Goal: Check status: Check status

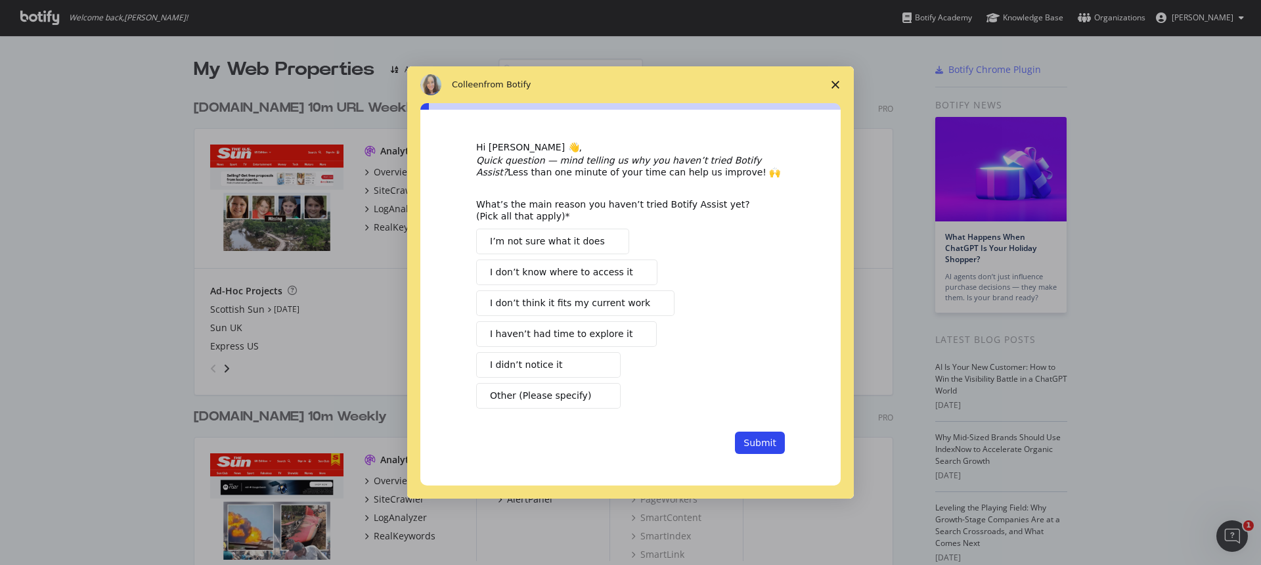
click at [833, 83] on polygon "Close survey" at bounding box center [836, 85] width 8 height 8
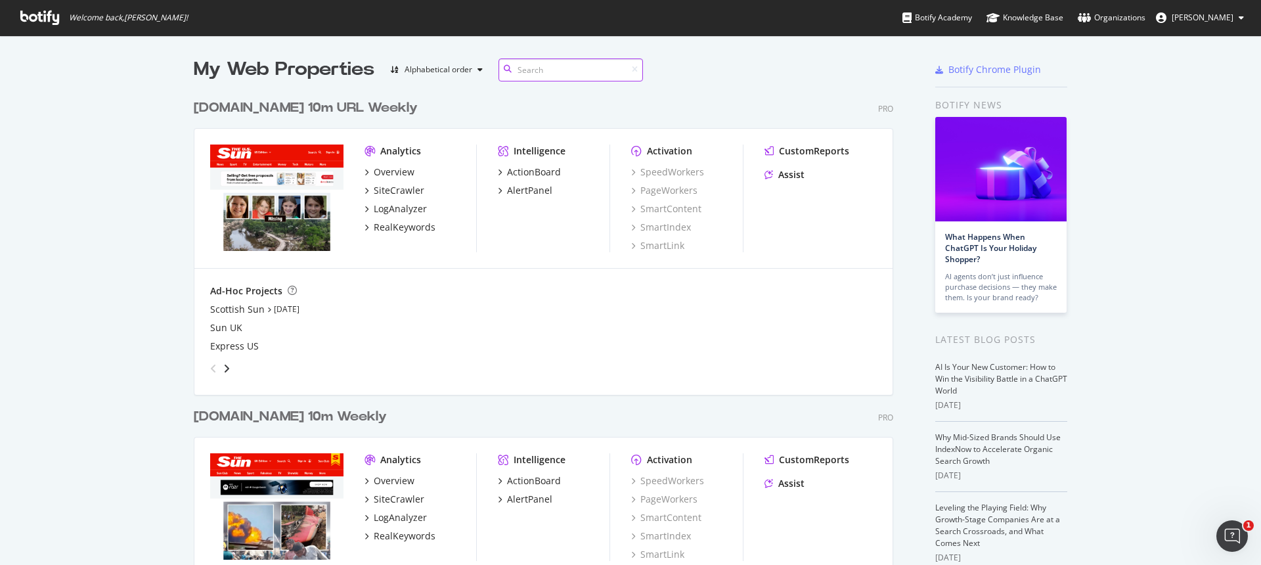
click at [602, 72] on input at bounding box center [571, 69] width 145 height 23
click at [476, 70] on div "button" at bounding box center [480, 70] width 16 height 8
click at [79, 108] on div "My Web Properties Alphabetical order [DOMAIN_NAME] 10m URL Weekly Pro Analytics…" at bounding box center [630, 378] width 1261 height 686
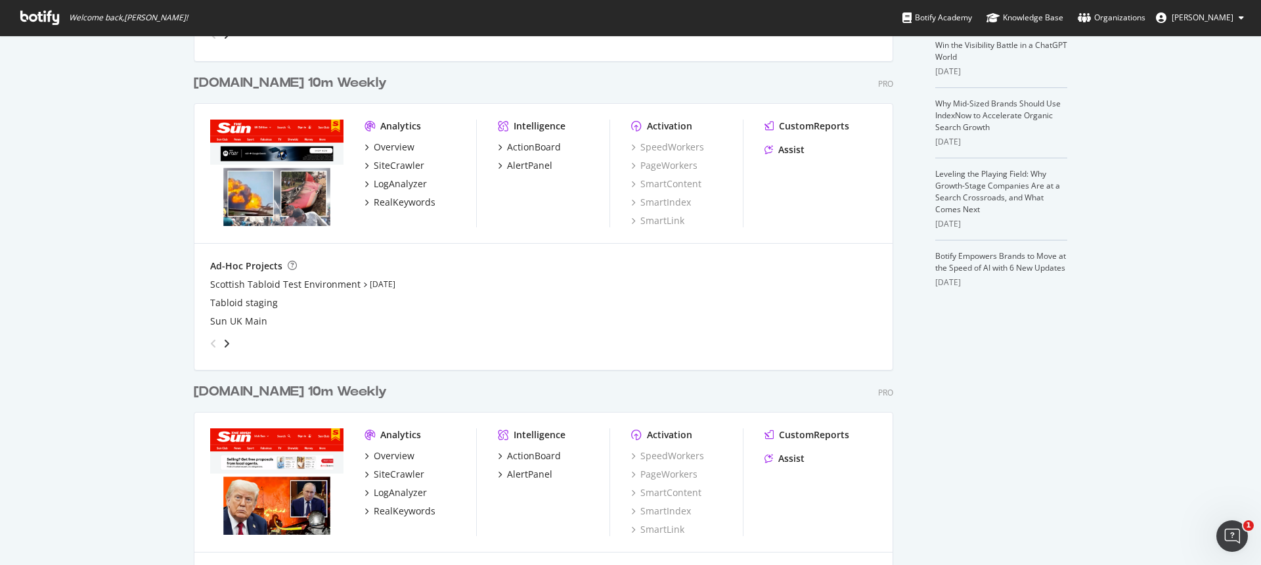
scroll to position [386, 0]
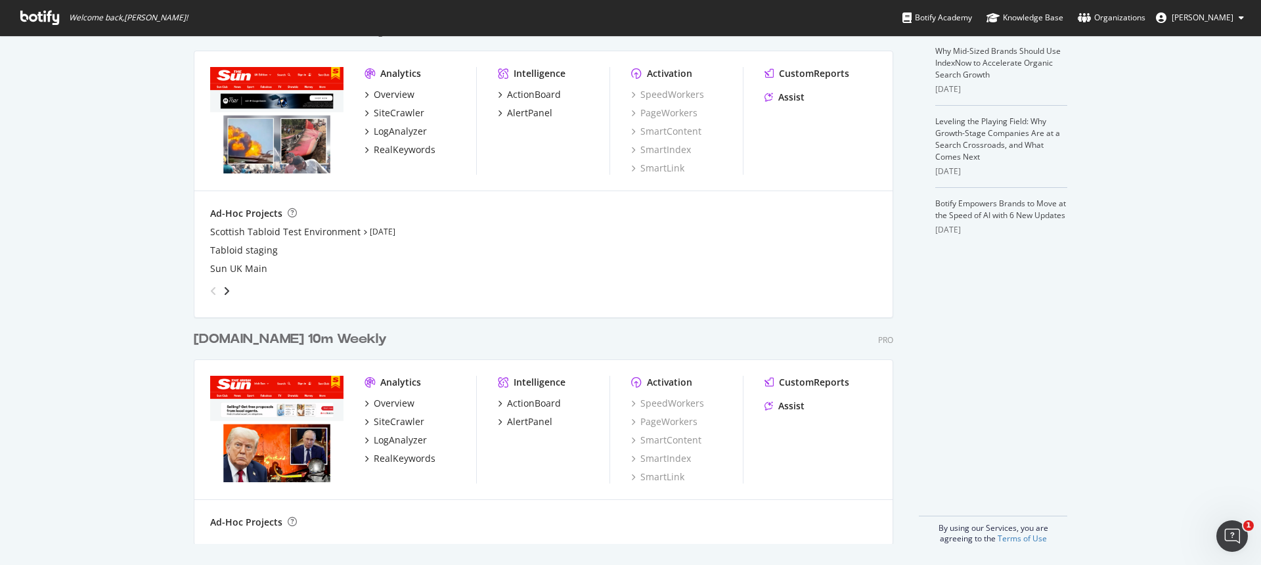
click at [289, 343] on div "[DOMAIN_NAME] 10m Weekly" at bounding box center [290, 339] width 193 height 19
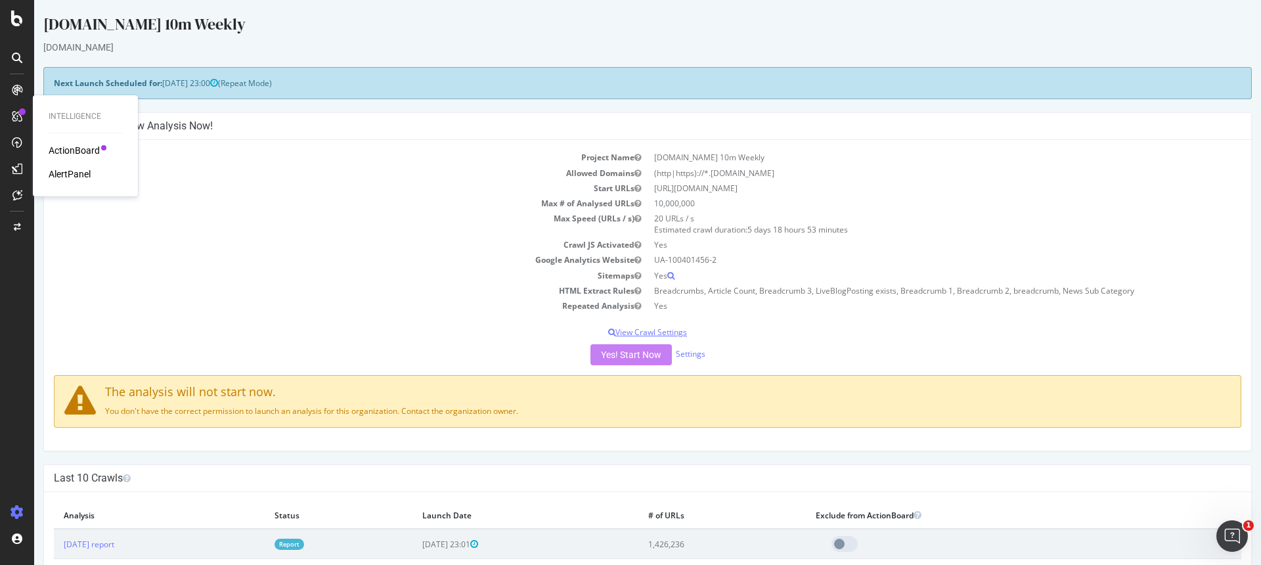
click at [786, 326] on p "View Crawl Settings" at bounding box center [648, 331] width 1188 height 11
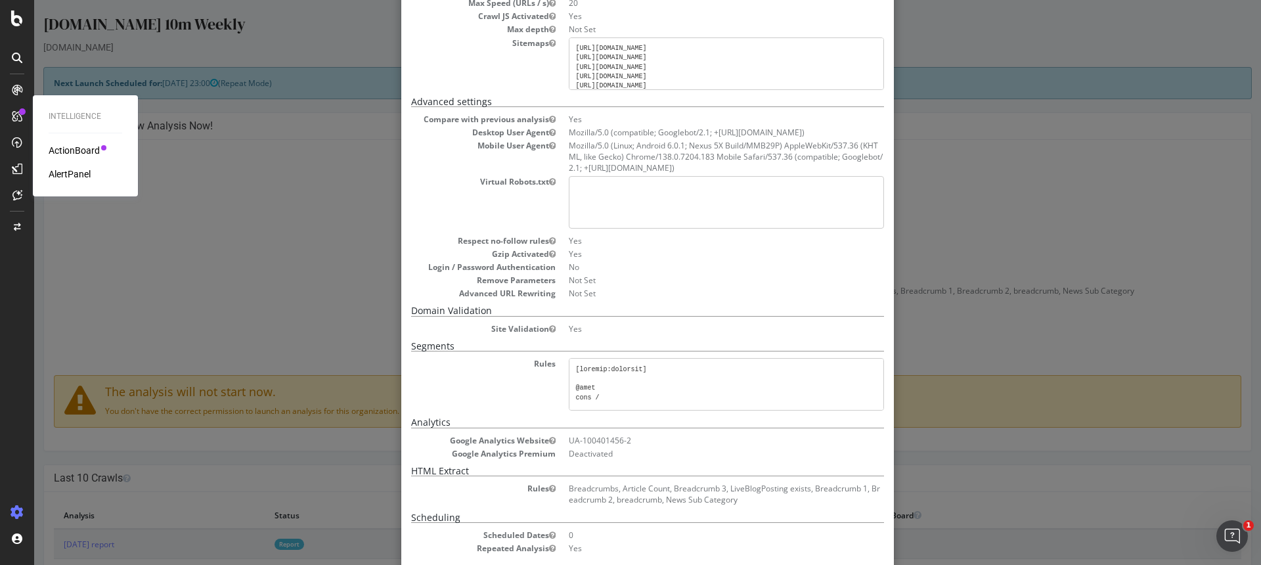
scroll to position [250, 0]
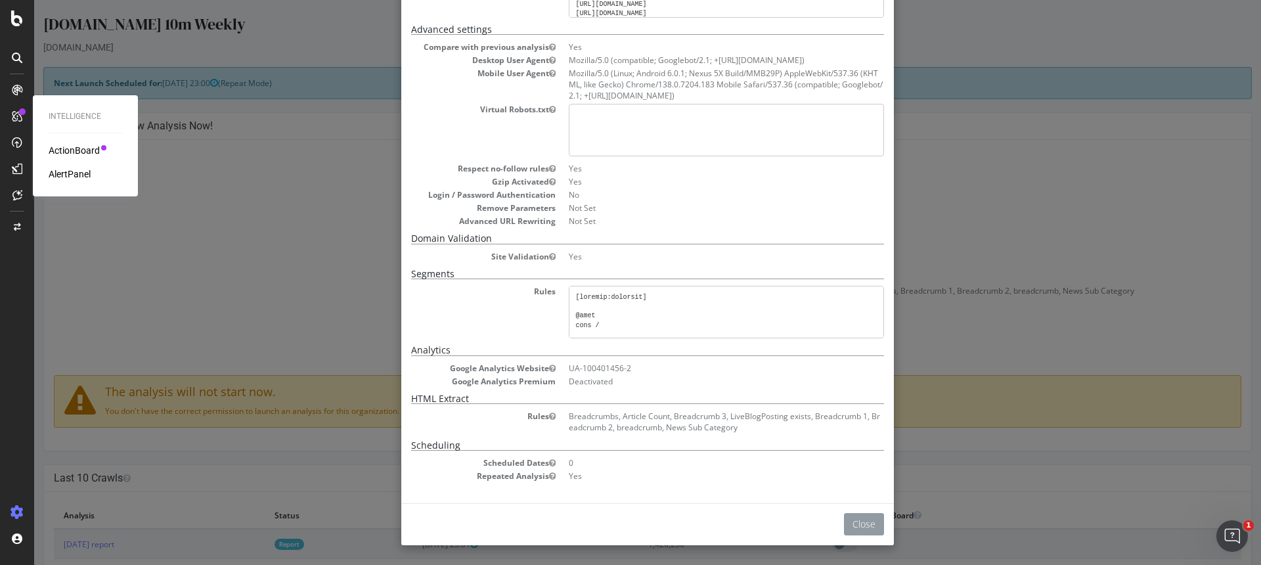
click at [861, 526] on button "Close" at bounding box center [864, 524] width 40 height 22
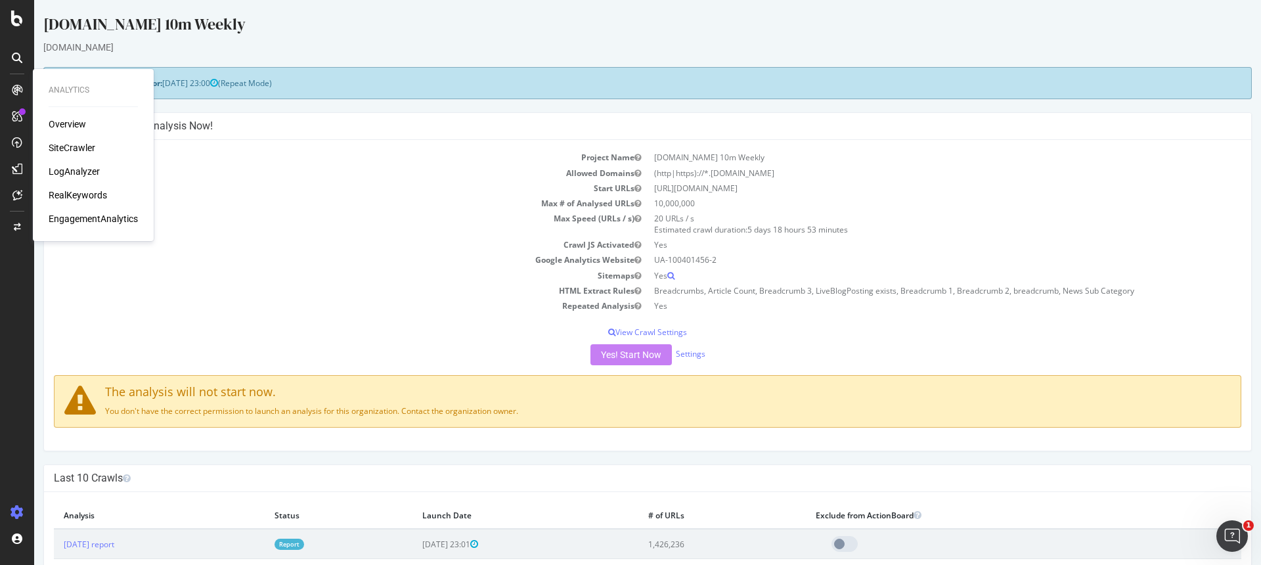
click at [67, 126] on div "Overview" at bounding box center [67, 124] width 37 height 13
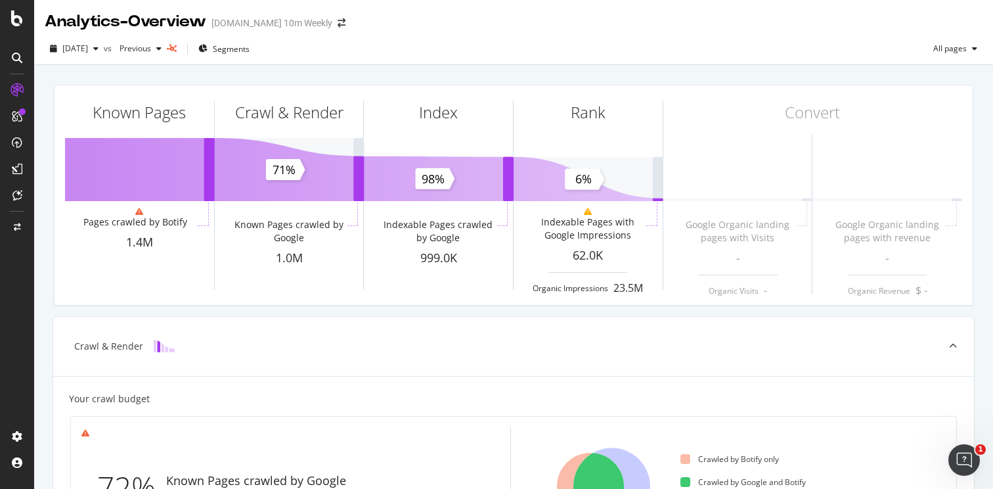
click at [535, 28] on div "Analytics - Overview thesun.ie 10m Weekly" at bounding box center [513, 16] width 959 height 33
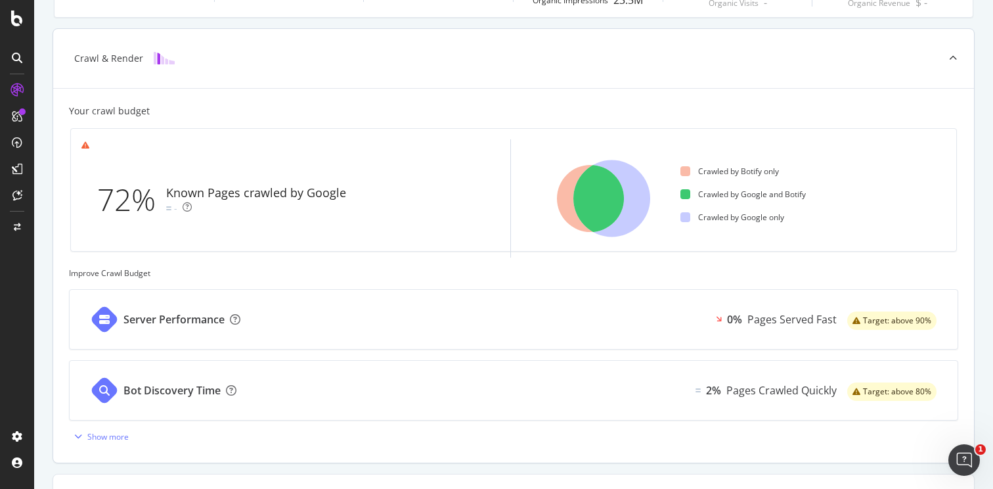
scroll to position [346, 0]
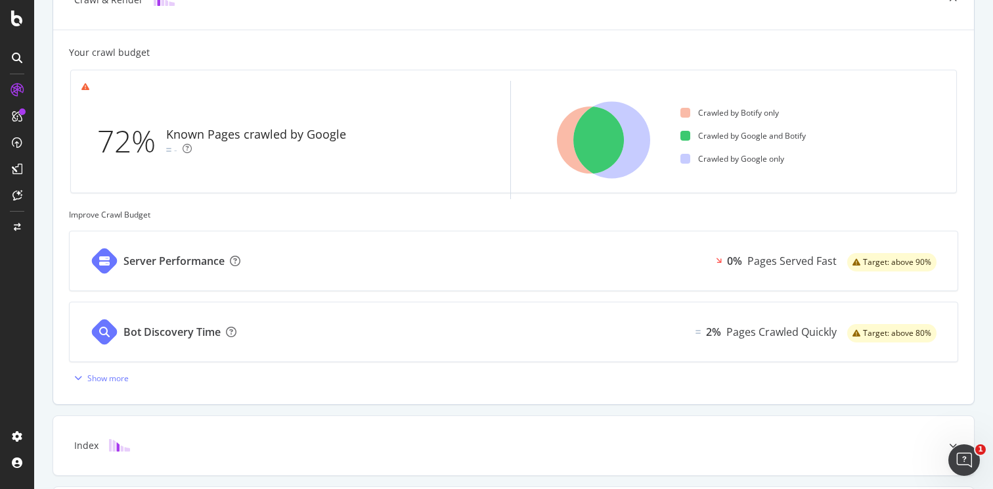
click at [650, 273] on div "Server Performance 0% Pages Served Fast Target: above 90%" at bounding box center [514, 260] width 888 height 59
